Goal: Entertainment & Leisure: Consume media (video, audio)

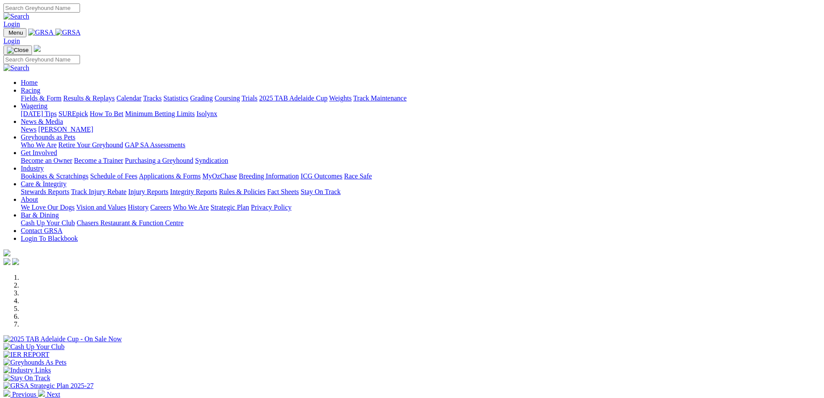
scroll to position [130, 0]
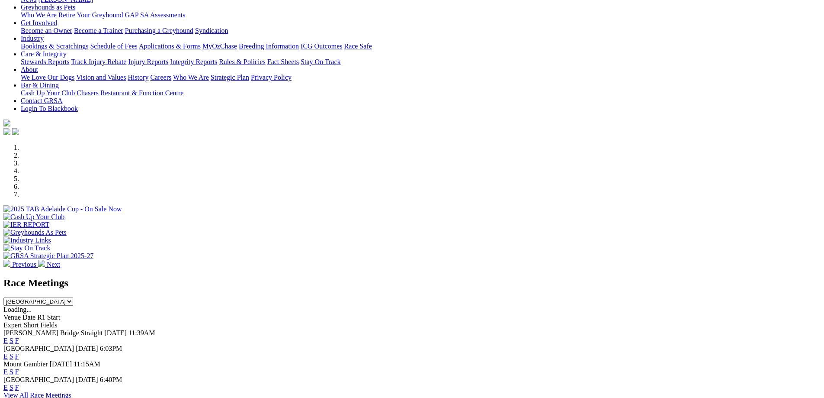
click at [19, 337] on link "F" at bounding box center [17, 340] width 4 height 7
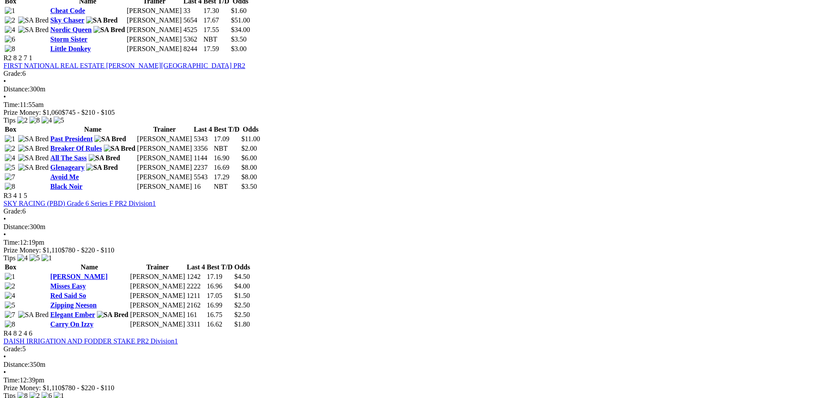
scroll to position [519, 0]
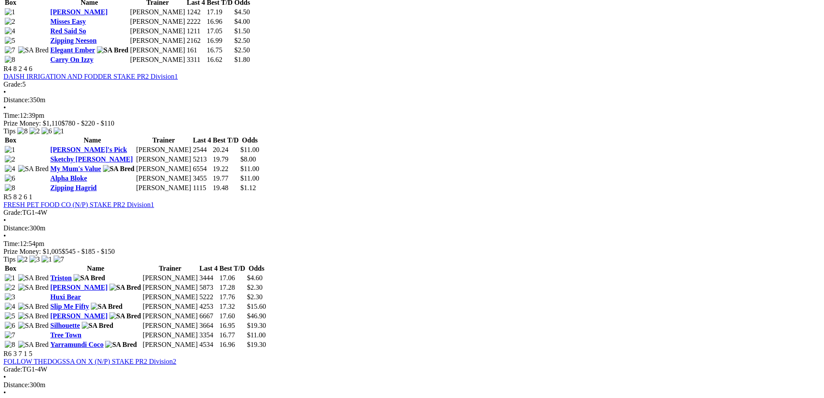
scroll to position [779, 0]
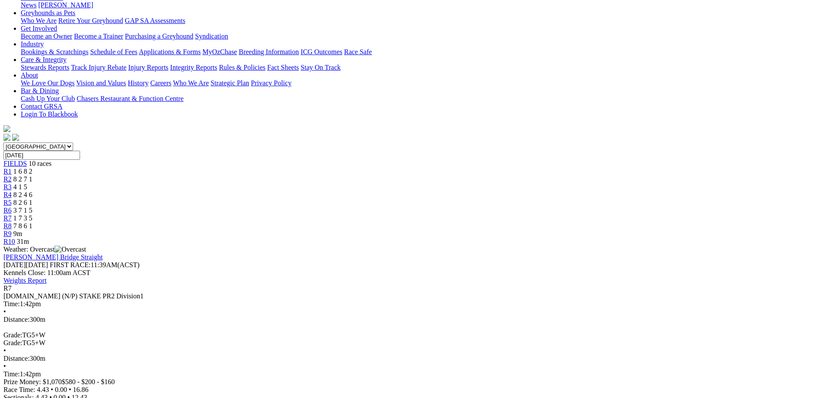
scroll to position [130, 0]
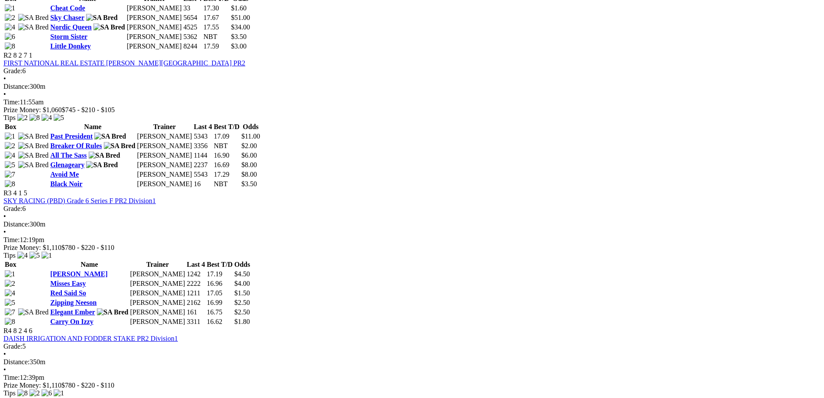
scroll to position [519, 0]
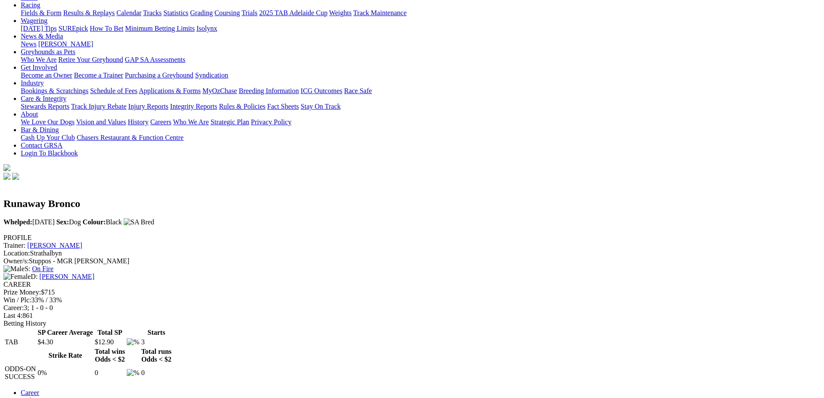
scroll to position [130, 0]
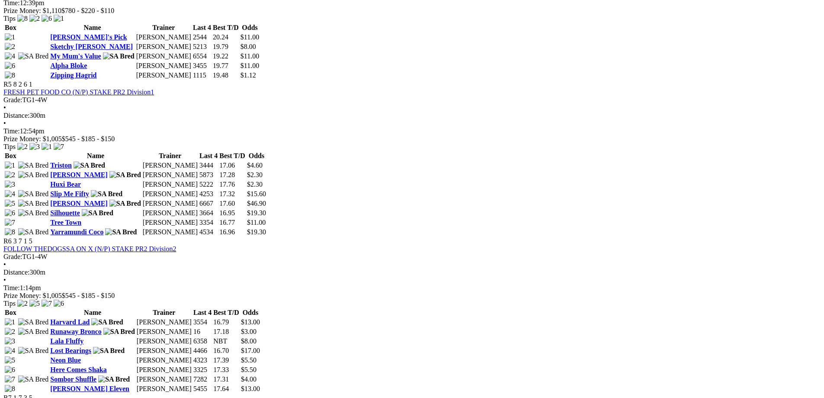
scroll to position [909, 0]
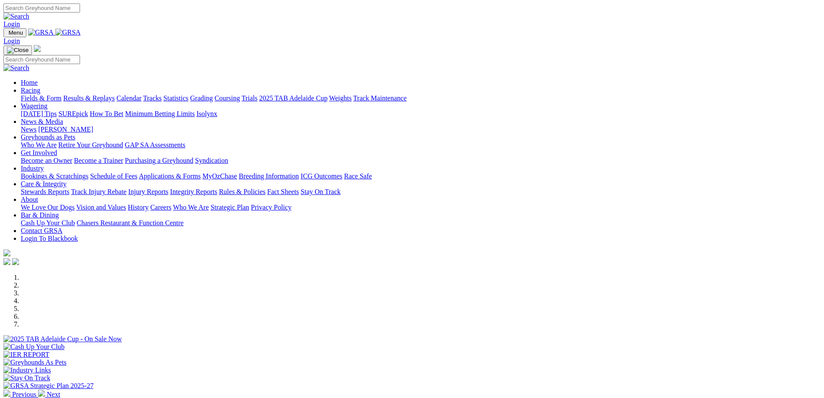
scroll to position [173, 0]
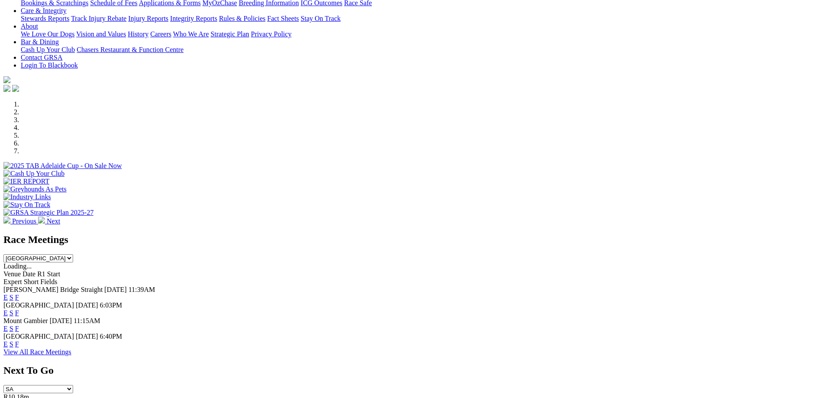
click at [19, 293] on link "F" at bounding box center [17, 296] width 4 height 7
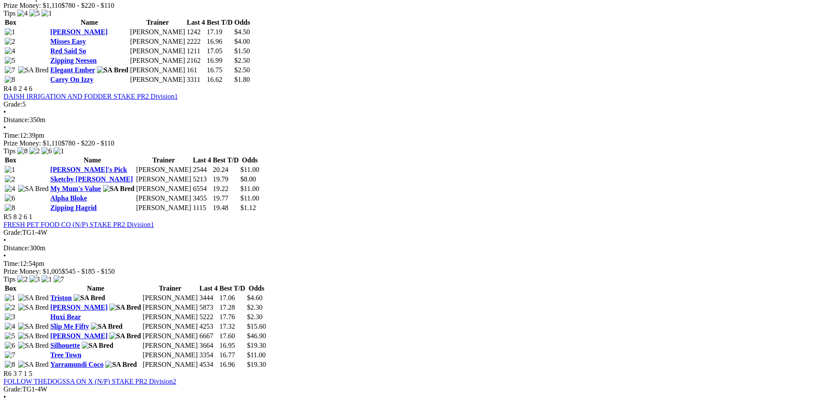
scroll to position [735, 0]
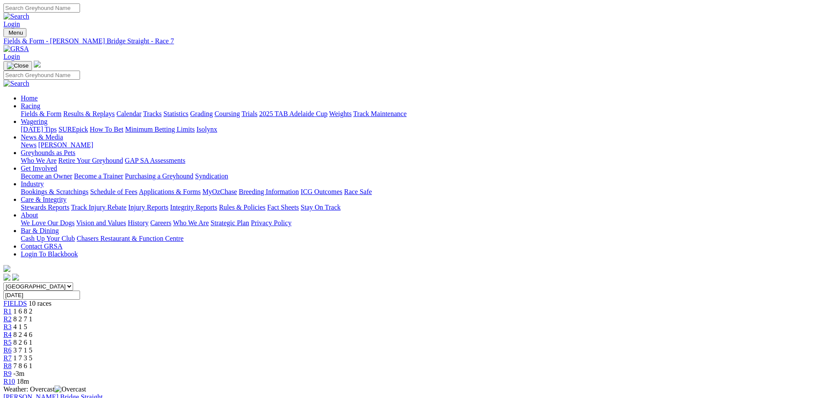
click at [32, 307] on span "1 6 8 2" at bounding box center [22, 310] width 19 height 7
click at [12, 338] on span "R5" at bounding box center [7, 341] width 8 height 7
click at [464, 346] on div "R6 3 7 1 5" at bounding box center [411, 350] width 817 height 8
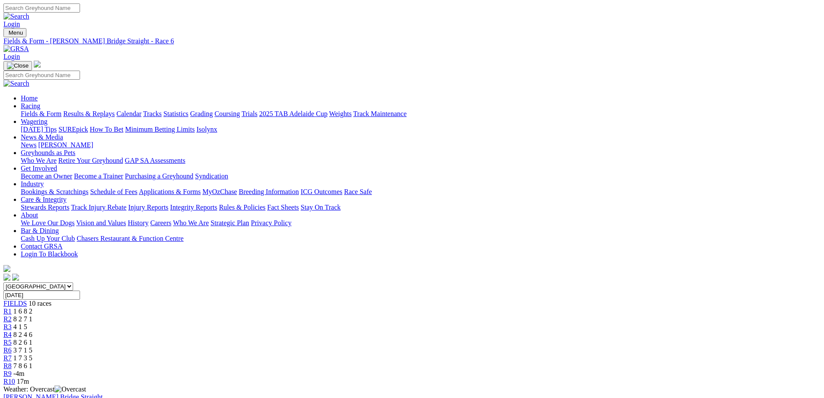
click at [29, 377] on span "17m" at bounding box center [23, 380] width 12 height 7
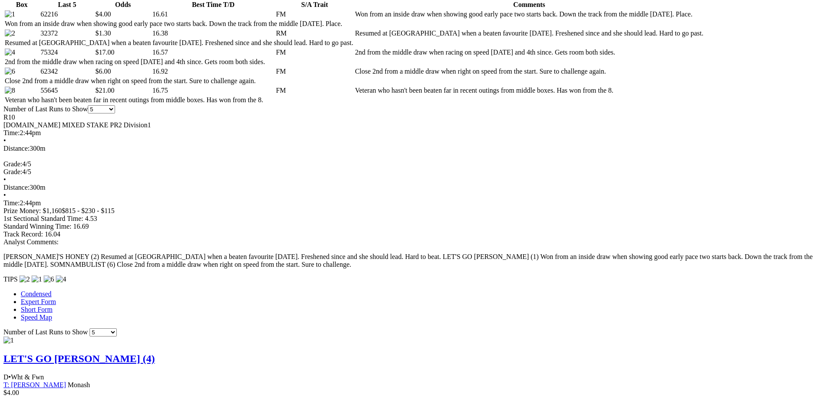
scroll to position [476, 0]
